Goal: Entertainment & Leisure: Consume media (video, audio)

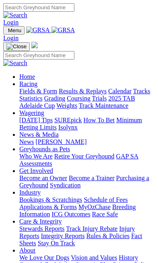
click at [47, 51] on input "Search" at bounding box center [38, 55] width 71 height 8
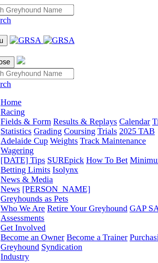
paste input "MOTOR CITY SAM"
type input "MOTOR CITY SAM"
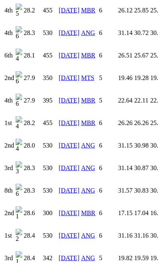
scroll to position [1221, 0]
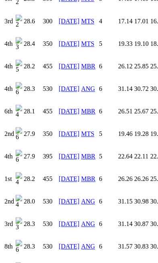
scroll to position [0, 139]
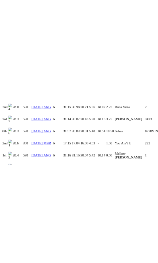
scroll to position [1166, 0]
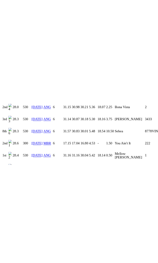
scroll to position [0, 0]
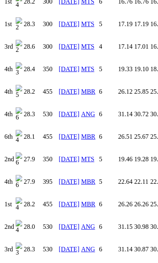
scroll to position [0, 139]
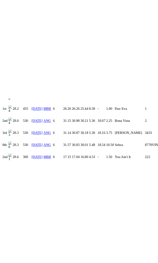
scroll to position [0, 0]
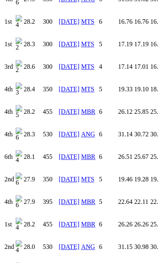
scroll to position [0, 139]
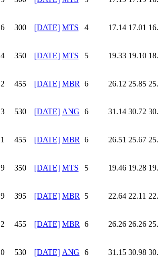
scroll to position [1165, 0]
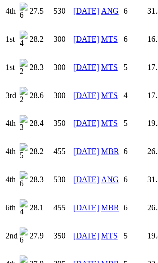
scroll to position [0, 139]
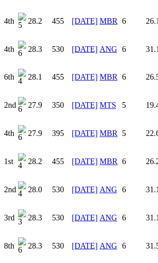
scroll to position [0, 139]
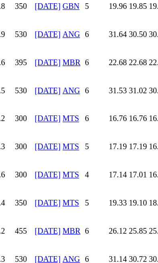
scroll to position [0, 139]
